Goal: Transaction & Acquisition: Purchase product/service

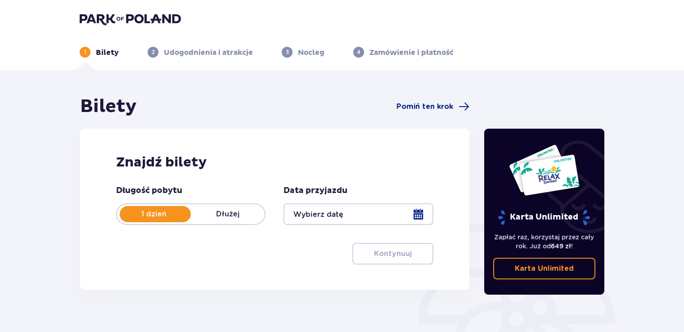
scroll to position [113, 0]
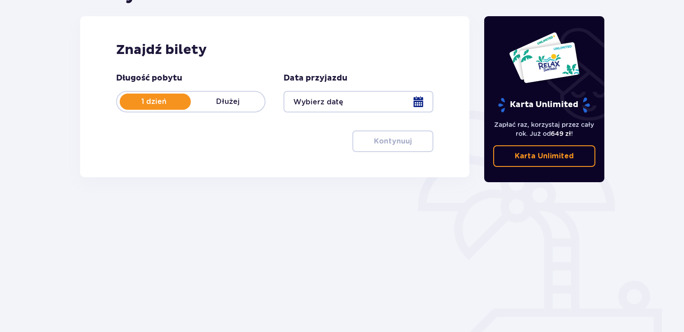
click at [414, 104] on div at bounding box center [358, 102] width 149 height 22
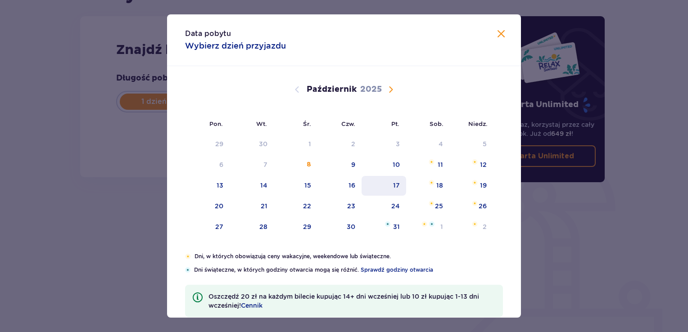
click at [393, 183] on div "17" at bounding box center [396, 185] width 7 height 9
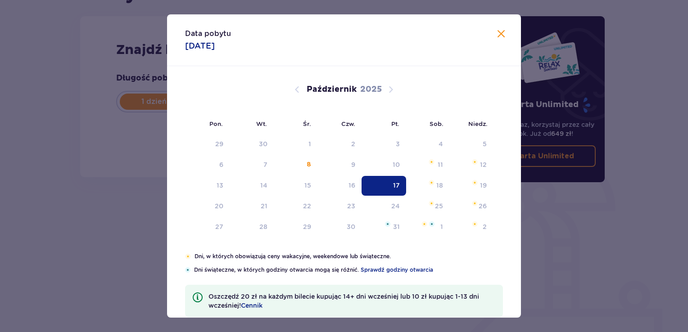
type input "[DATE]"
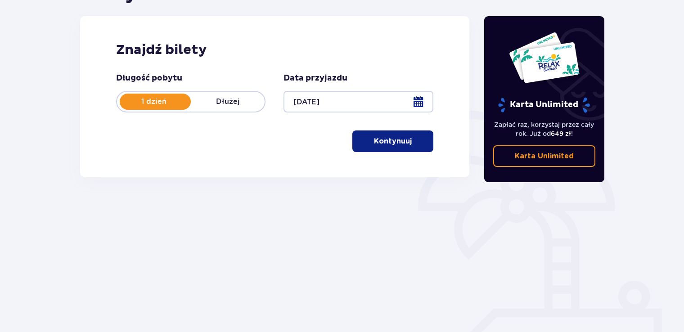
click at [376, 144] on p "Kontynuuj" at bounding box center [393, 141] width 38 height 10
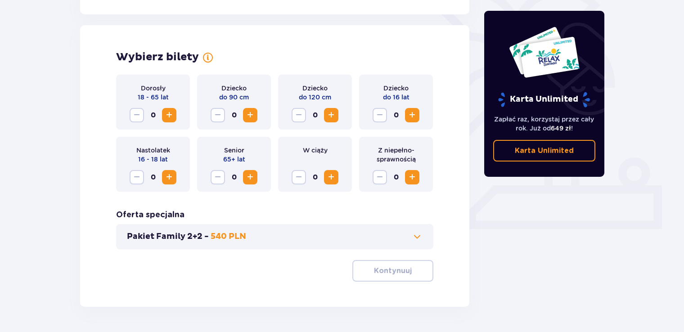
scroll to position [250, 0]
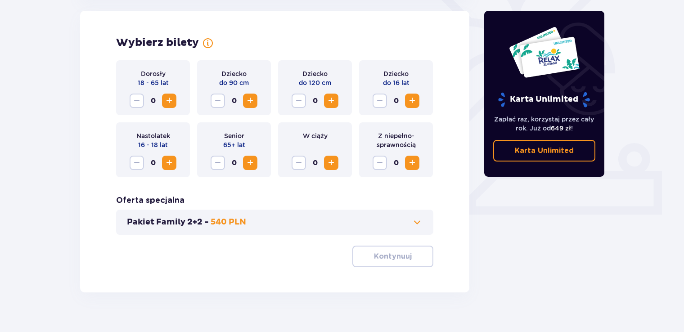
click at [171, 101] on span "Zwiększ" at bounding box center [169, 100] width 11 height 11
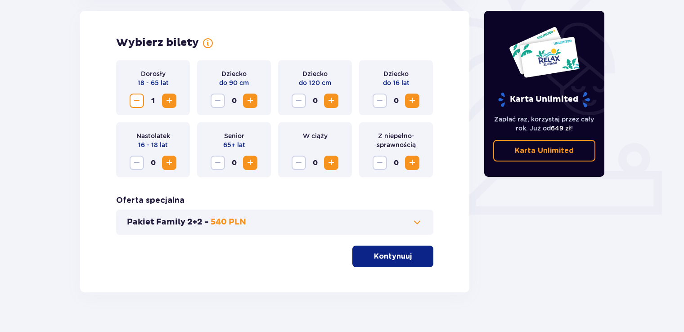
click at [171, 101] on span "Zwiększ" at bounding box center [169, 100] width 11 height 11
click at [408, 251] on button "Kontynuuj" at bounding box center [393, 257] width 81 height 22
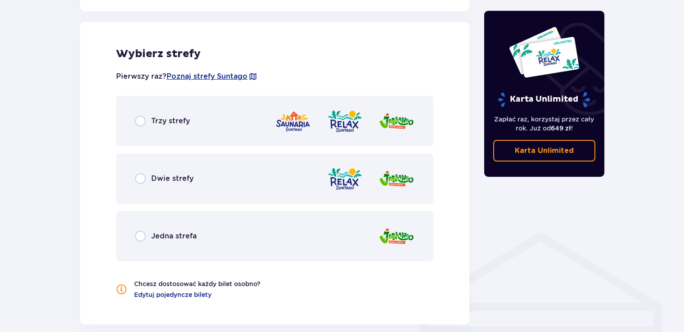
scroll to position [500, 0]
click at [142, 120] on input "radio" at bounding box center [140, 120] width 11 height 11
radio input "true"
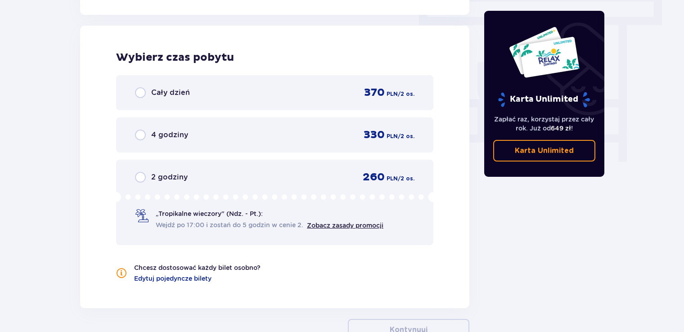
scroll to position [813, 0]
